Goal: Task Accomplishment & Management: Manage account settings

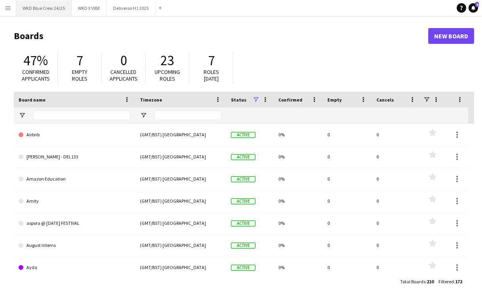
click at [51, 5] on button "WKD Blue Crew 24/25 Close" at bounding box center [43, 7] width 55 height 15
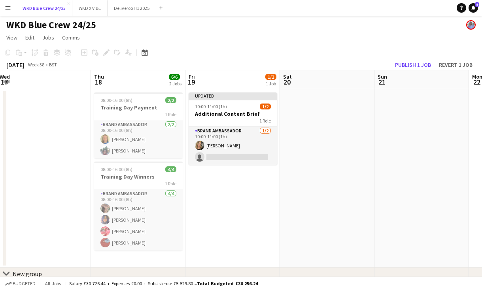
scroll to position [0, 193]
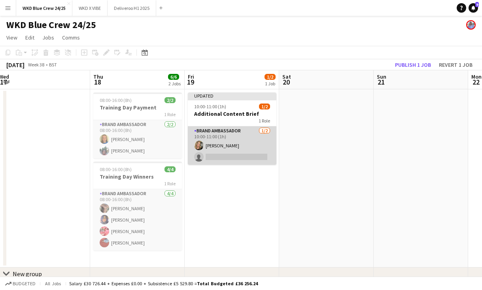
click at [226, 162] on app-card-role "Brand Ambassador [DATE] 10:00-11:00 (1h) [PERSON_NAME] single-neutral-actions" at bounding box center [232, 145] width 89 height 38
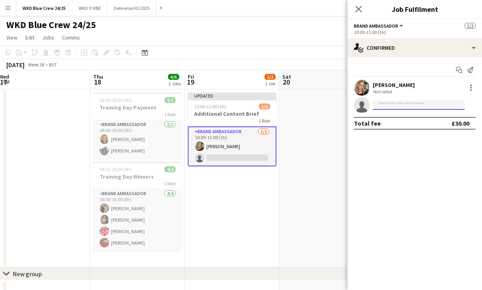
click at [390, 106] on input at bounding box center [419, 104] width 92 height 9
type input "******"
click at [8, 9] on app-icon "Menu" at bounding box center [8, 8] width 6 height 6
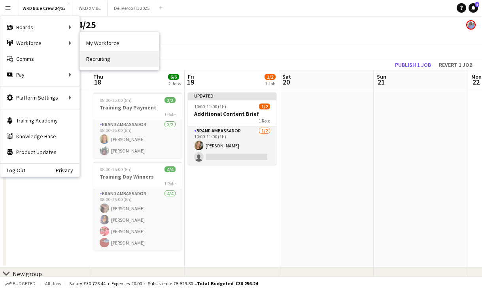
click at [106, 51] on link "Recruiting" at bounding box center [119, 59] width 79 height 16
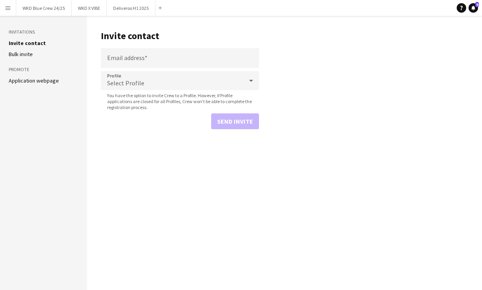
click at [6, 9] on app-icon "Menu" at bounding box center [8, 8] width 6 height 6
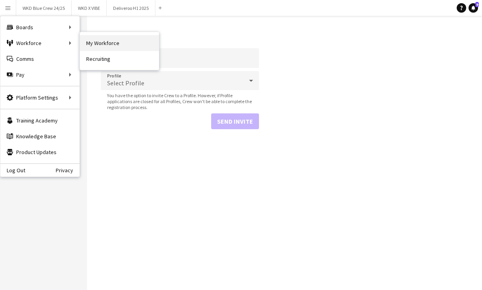
click at [87, 45] on link "My Workforce" at bounding box center [119, 43] width 79 height 16
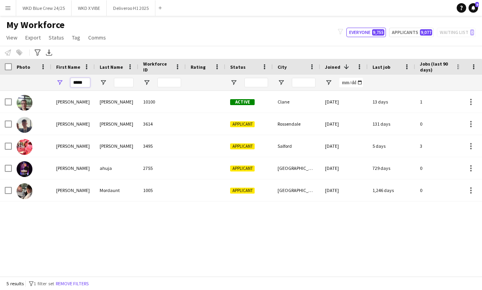
drag, startPoint x: 83, startPoint y: 81, endPoint x: 66, endPoint y: 81, distance: 17.4
click at [66, 81] on div "*****" at bounding box center [72, 83] width 43 height 16
type input "*"
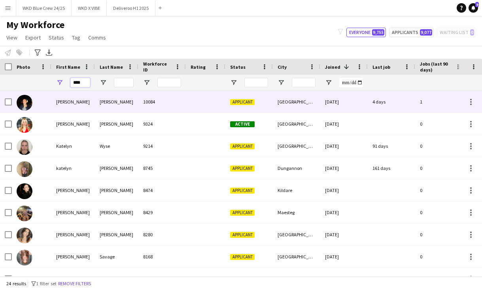
type input "****"
click at [122, 98] on div "[PERSON_NAME]" at bounding box center [116, 102] width 43 height 22
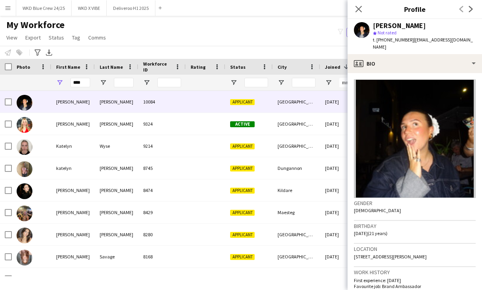
scroll to position [242, 0]
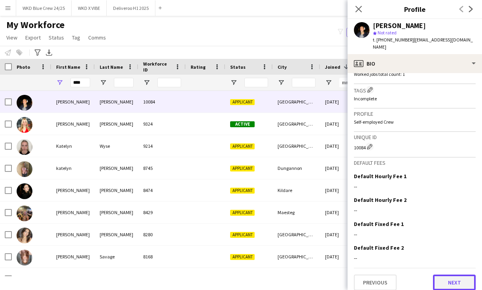
click at [448, 275] on button "Next" at bounding box center [454, 283] width 43 height 16
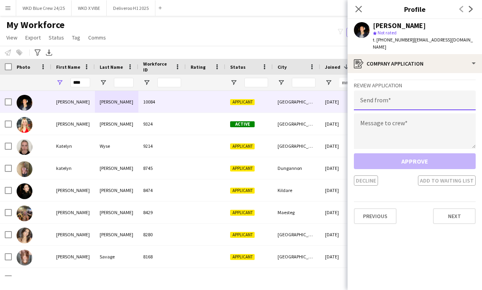
click at [411, 90] on input "email" at bounding box center [415, 100] width 122 height 20
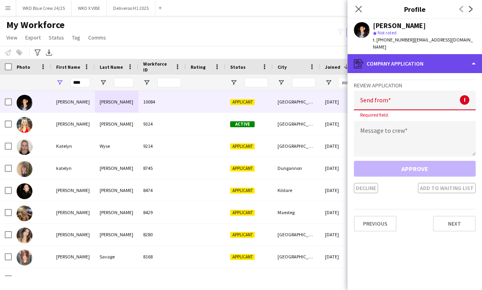
click at [397, 59] on div "register Company application" at bounding box center [414, 63] width 134 height 19
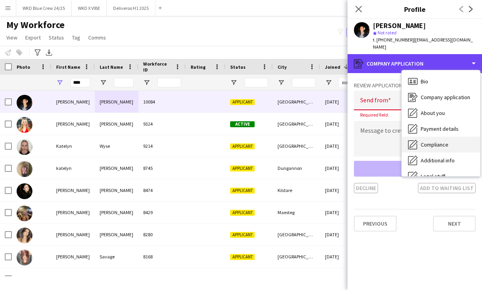
scroll to position [43, 0]
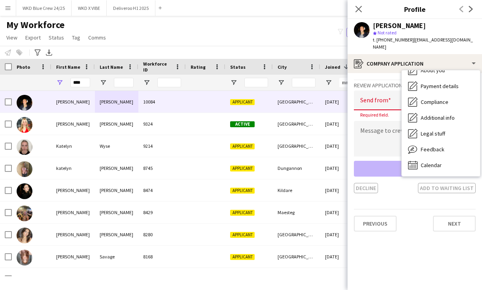
click at [379, 94] on input "email" at bounding box center [415, 100] width 122 height 20
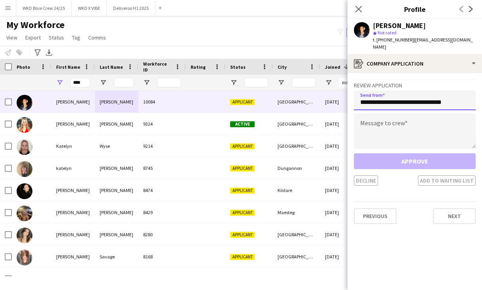
type input "**********"
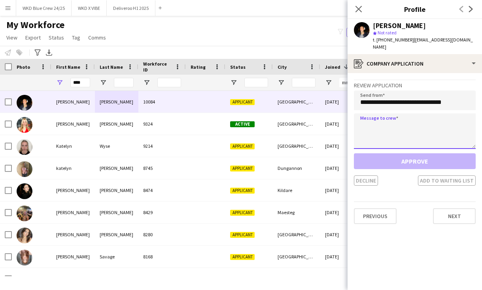
click at [367, 121] on textarea at bounding box center [415, 131] width 122 height 36
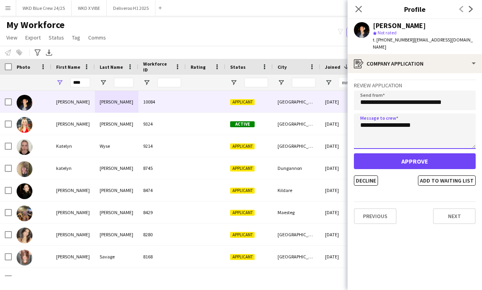
type textarea "**********"
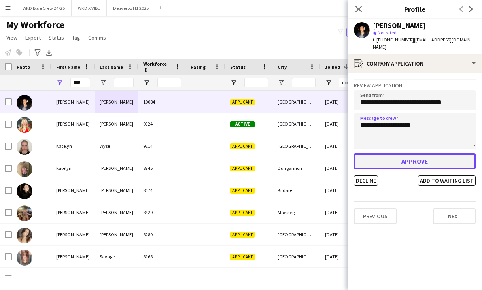
click at [381, 153] on button "Approve" at bounding box center [415, 161] width 122 height 16
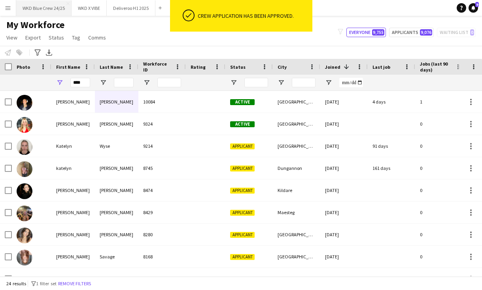
click at [43, 9] on button "WKD Blue Crew 24/25 Close" at bounding box center [43, 7] width 55 height 15
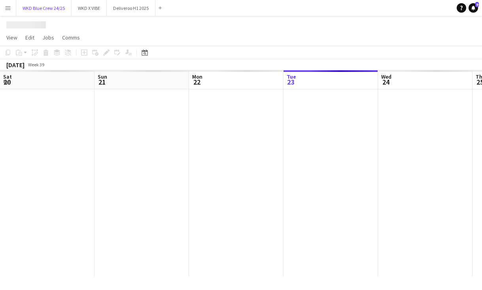
scroll to position [0, 189]
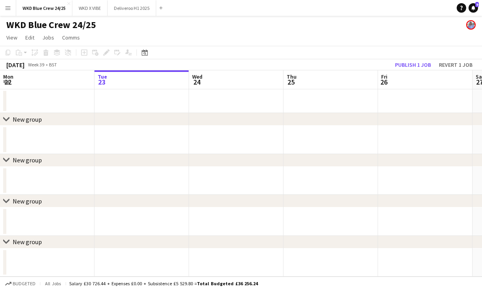
click at [161, 99] on app-date-cell at bounding box center [141, 101] width 94 height 24
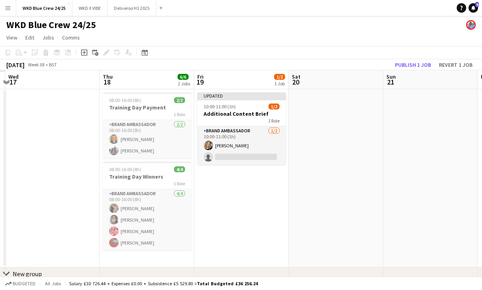
scroll to position [0, 212]
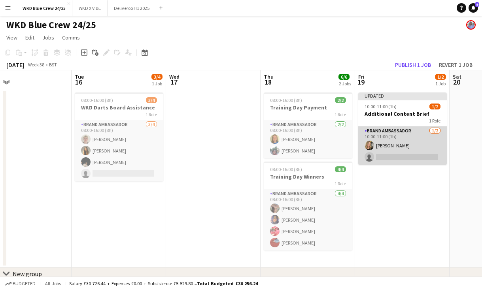
click at [381, 153] on app-card-role "Brand Ambassador [DATE] 10:00-11:00 (1h) [PERSON_NAME] single-neutral-actions" at bounding box center [402, 145] width 89 height 38
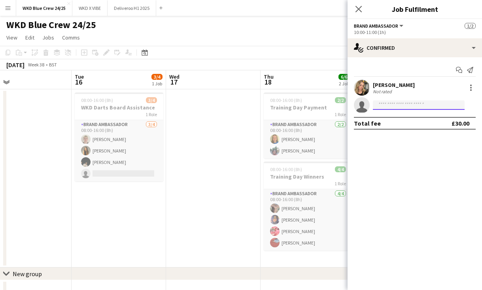
click at [387, 108] on input at bounding box center [419, 104] width 92 height 9
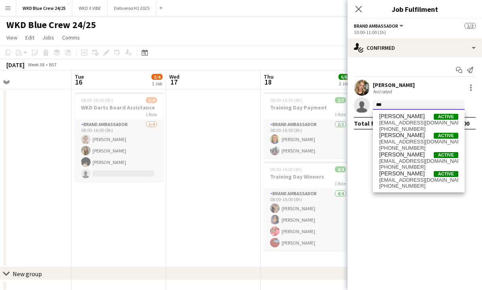
click at [393, 104] on input "***" at bounding box center [419, 104] width 92 height 9
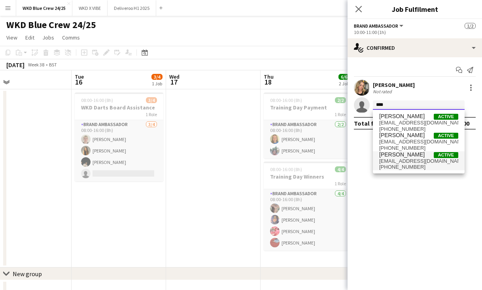
type input "****"
click at [398, 158] on span "[EMAIL_ADDRESS][DOMAIN_NAME]" at bounding box center [418, 161] width 79 height 6
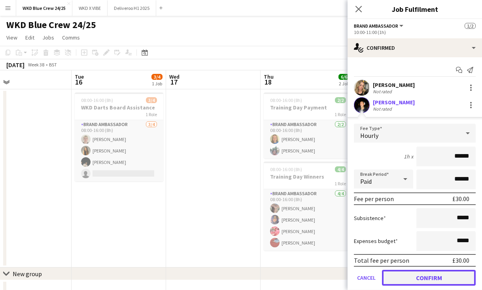
click at [407, 277] on button "Confirm" at bounding box center [429, 278] width 94 height 16
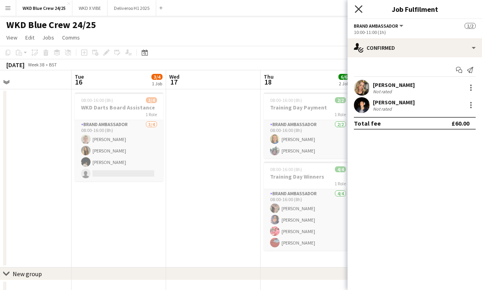
click at [360, 8] on icon "Close pop-in" at bounding box center [358, 9] width 8 height 8
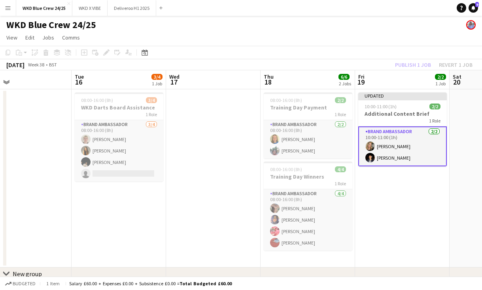
click at [410, 56] on app-toolbar "Copy Paste Paste Command V Paste with crew Command Shift V Paste linked Job [GE…" at bounding box center [241, 52] width 482 height 13
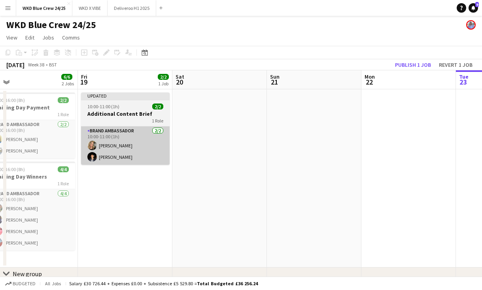
scroll to position [0, 311]
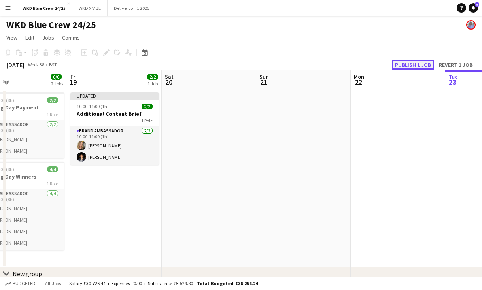
click at [407, 63] on button "Publish 1 job" at bounding box center [413, 65] width 42 height 10
